Goal: Information Seeking & Learning: Check status

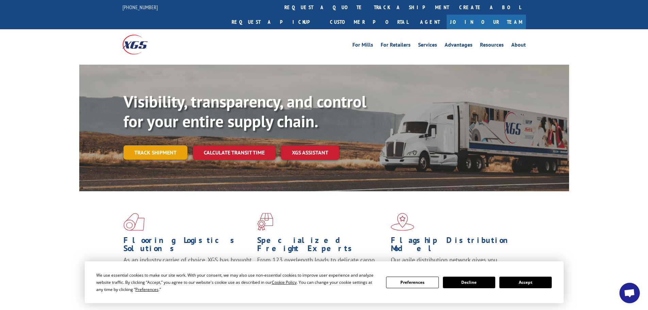
click at [164, 145] on link "Track shipment" at bounding box center [155, 152] width 64 height 14
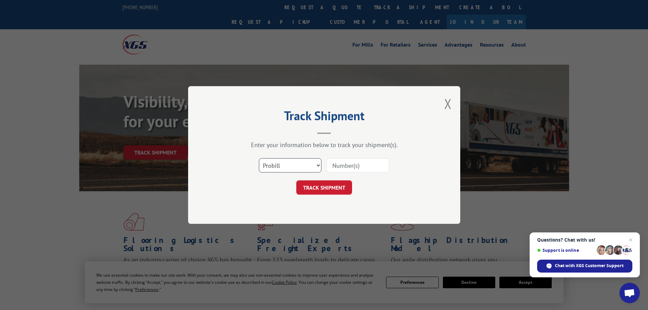
click at [283, 166] on select "Select category... Probill BOL PO" at bounding box center [290, 165] width 63 height 14
select select "bol"
click at [259, 158] on select "Select category... Probill BOL PO" at bounding box center [290, 165] width 63 height 14
click at [337, 165] on input at bounding box center [357, 165] width 63 height 14
paste input "5212900"
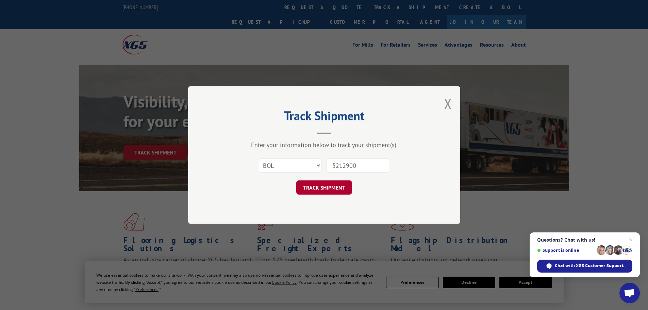
type input "5212900"
click at [326, 188] on button "TRACK SHIPMENT" at bounding box center [324, 187] width 56 height 14
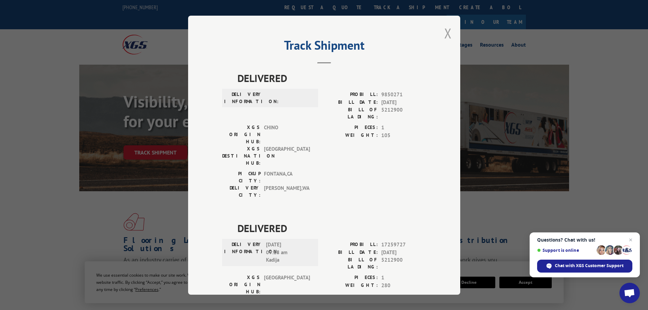
click at [447, 34] on button "Close modal" at bounding box center [447, 33] width 7 height 18
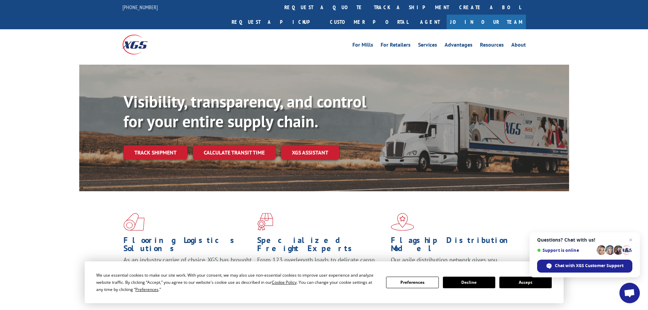
click at [524, 284] on button "Accept" at bounding box center [525, 282] width 52 height 12
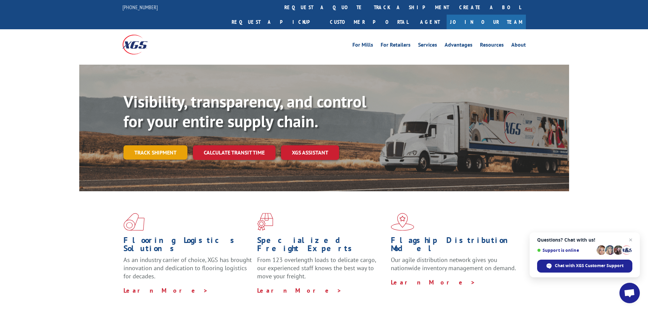
click at [150, 145] on link "Track shipment" at bounding box center [155, 152] width 64 height 14
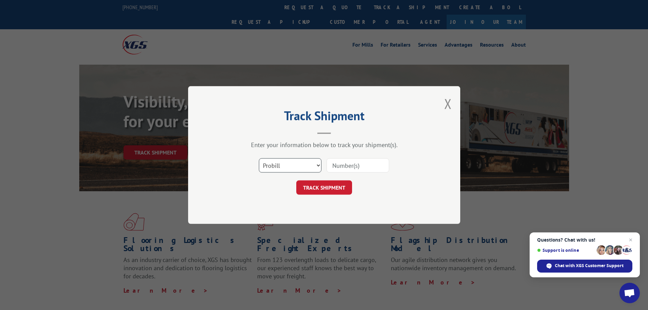
click at [273, 165] on select "Select category... Probill BOL PO" at bounding box center [290, 165] width 63 height 14
select select "po"
click at [259, 158] on select "Select category... Probill BOL PO" at bounding box center [290, 165] width 63 height 14
click at [336, 165] on input at bounding box center [357, 165] width 63 height 14
paste input "38541165"
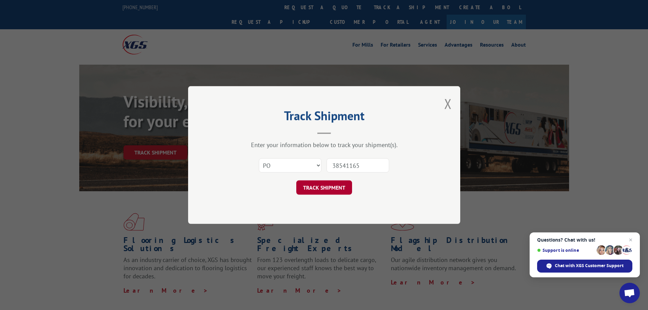
type input "38541165"
click at [326, 185] on button "TRACK SHIPMENT" at bounding box center [324, 187] width 56 height 14
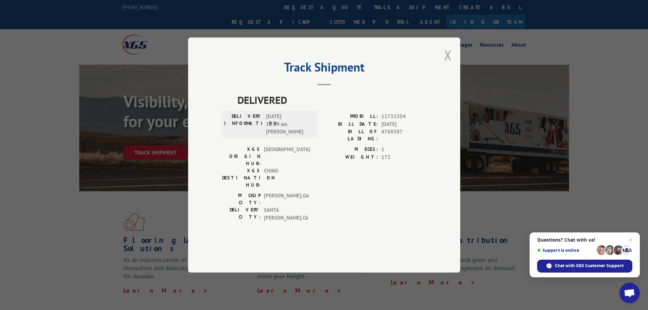
click at [448, 64] on button "Close modal" at bounding box center [447, 55] width 7 height 18
